Goal: Transaction & Acquisition: Purchase product/service

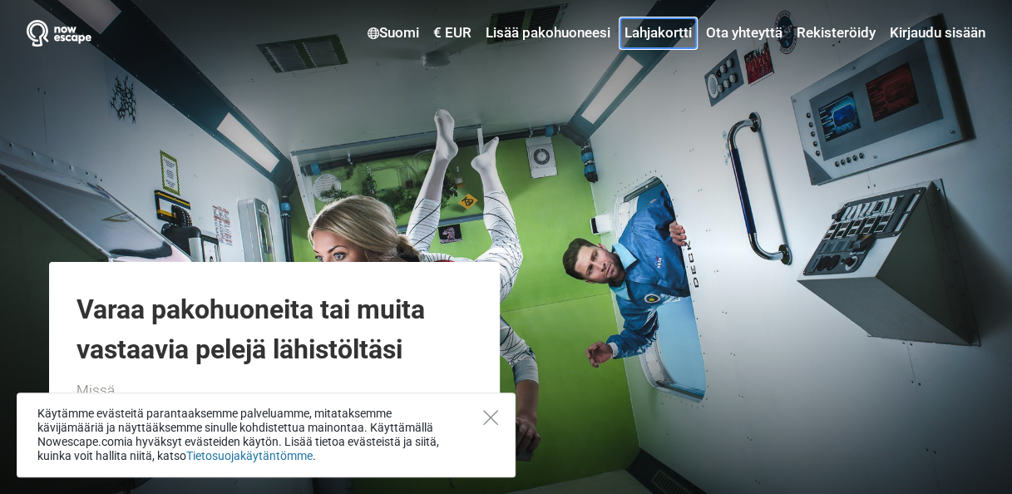
click at [665, 34] on link "Lahjakortti" at bounding box center [658, 33] width 76 height 30
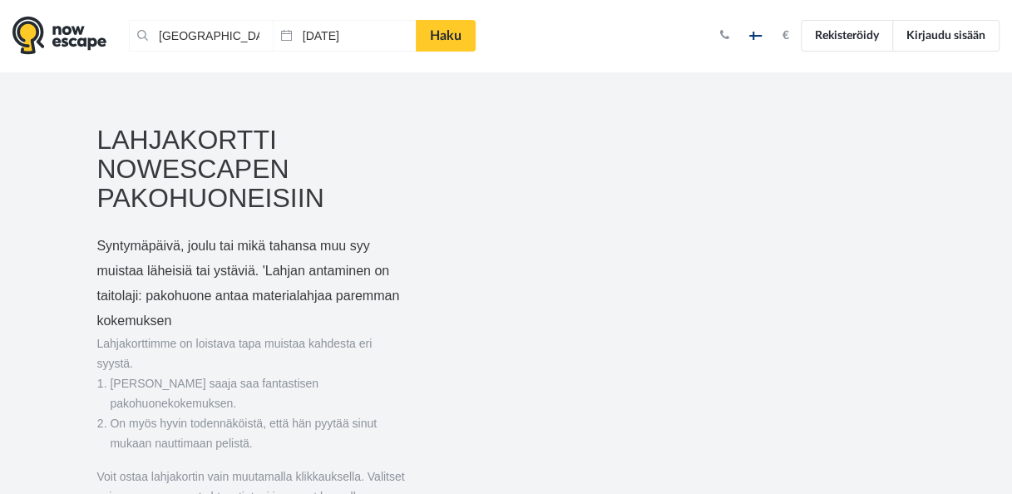
click at [754, 34] on img "button" at bounding box center [755, 36] width 12 height 8
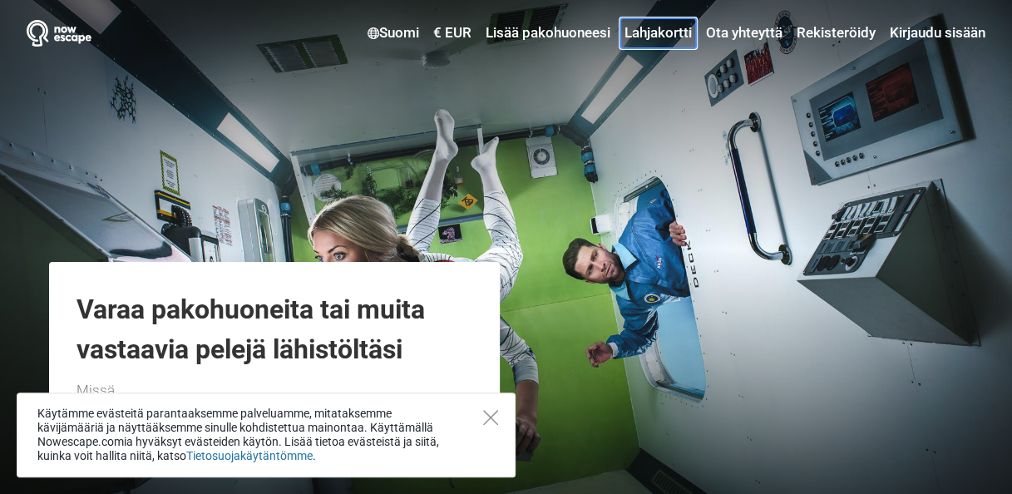
click at [664, 35] on link "Lahjakortti" at bounding box center [658, 33] width 76 height 30
